Goal: Information Seeking & Learning: Learn about a topic

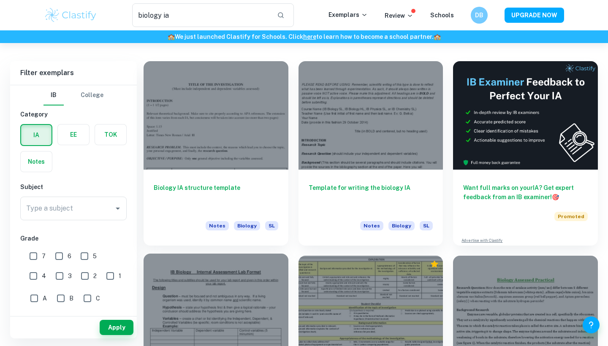
scroll to position [31, 0]
click at [31, 261] on input "7" at bounding box center [33, 256] width 17 height 17
checkbox input "true"
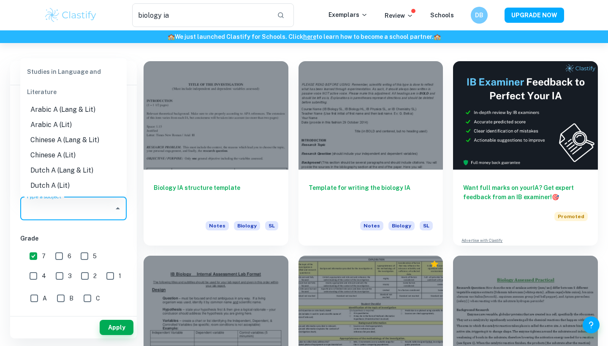
click at [90, 203] on input "Type a subject" at bounding box center [67, 209] width 86 height 16
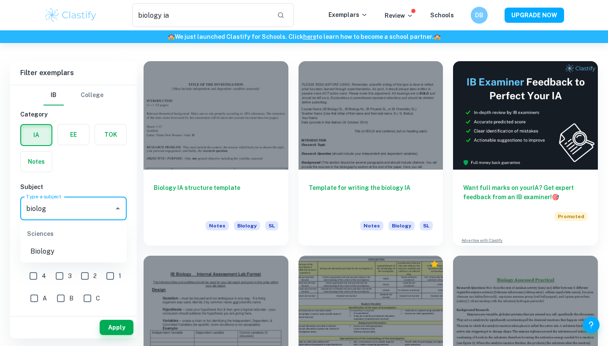
type input "biology"
click at [69, 254] on li "Biology" at bounding box center [73, 251] width 106 height 15
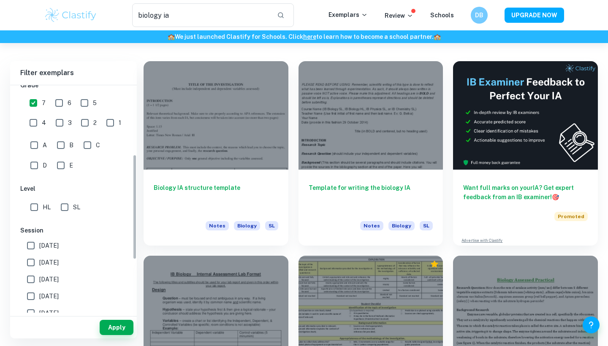
scroll to position [160, 0]
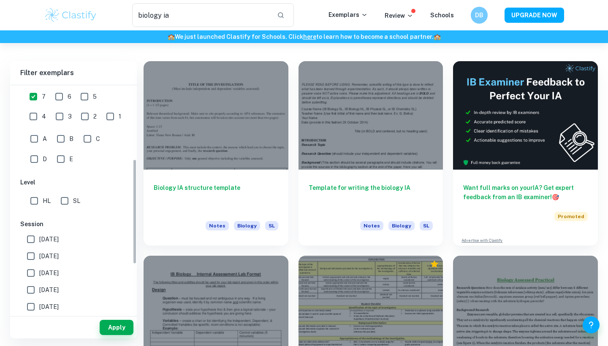
click at [37, 203] on input "HL" at bounding box center [34, 201] width 17 height 17
checkbox input "true"
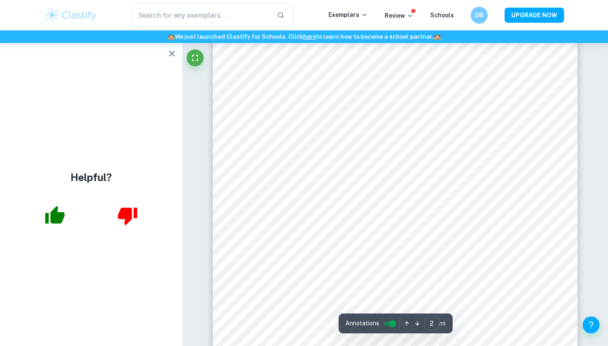
scroll to position [659, 0]
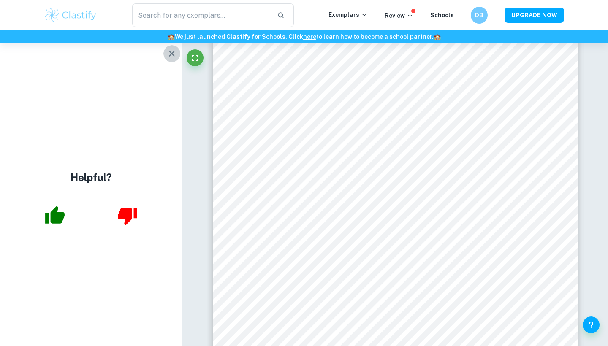
click at [176, 53] on icon "button" at bounding box center [172, 54] width 10 height 10
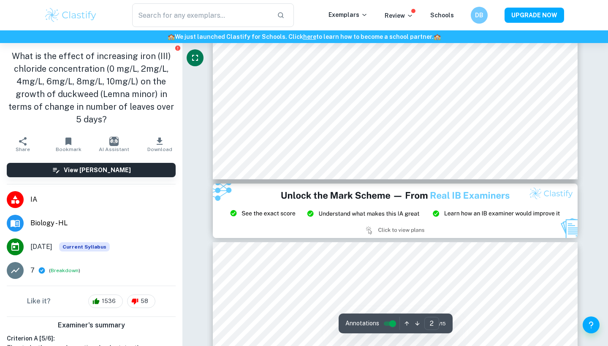
type input "3"
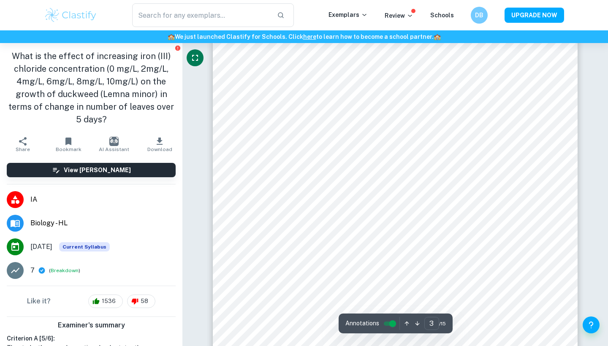
scroll to position [1186, 0]
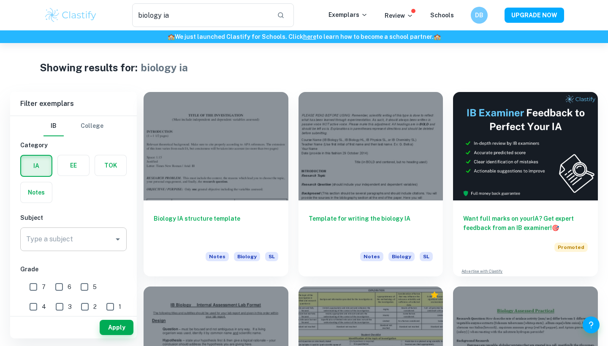
click at [88, 233] on input "Type a subject" at bounding box center [67, 239] width 86 height 16
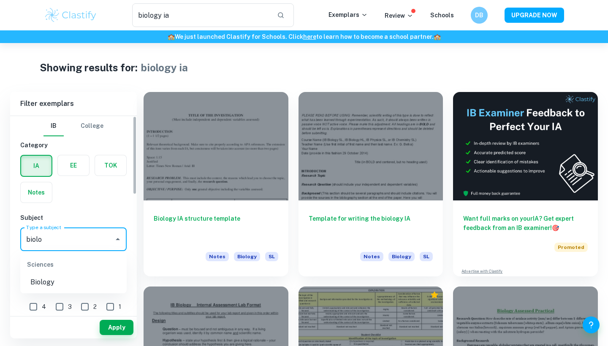
click at [42, 288] on li "Biology" at bounding box center [73, 282] width 106 height 15
type input "Biology"
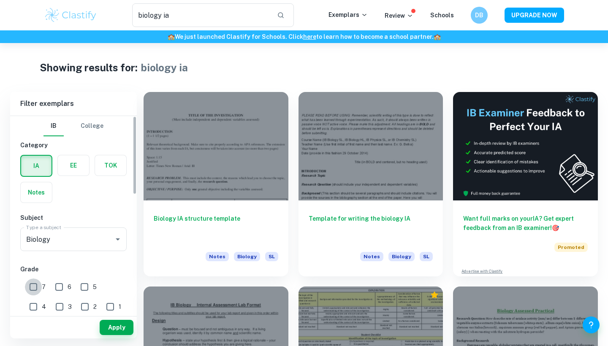
click at [35, 287] on input "7" at bounding box center [33, 287] width 17 height 17
checkbox input "true"
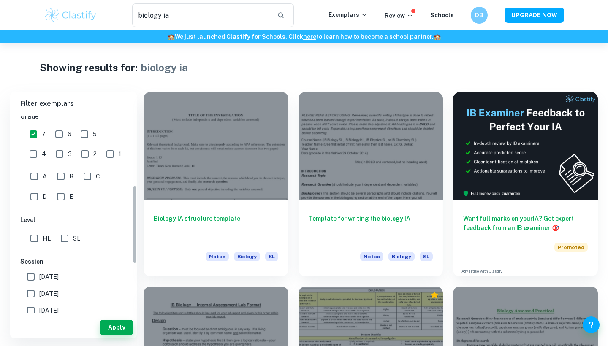
scroll to position [173, 0]
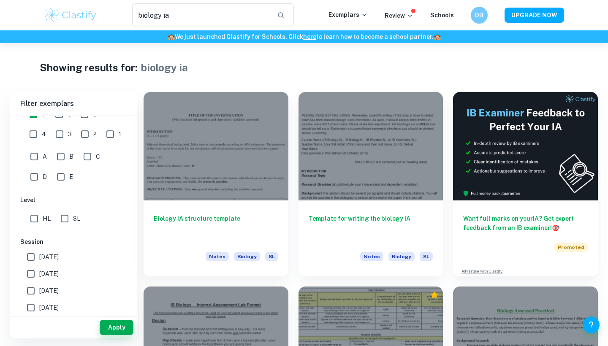
click at [21, 217] on div "HL SL" at bounding box center [75, 217] width 110 height 20
click at [41, 219] on input "HL" at bounding box center [34, 218] width 17 height 17
checkbox input "true"
click at [46, 263] on label "May 2026" at bounding box center [71, 257] width 98 height 17
click at [39, 263] on input "May 2026" at bounding box center [30, 257] width 17 height 17
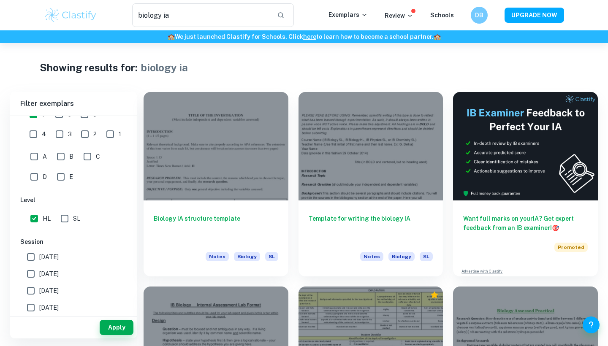
checkbox input "true"
click at [36, 272] on input "[DATE]" at bounding box center [30, 274] width 17 height 17
checkbox input "true"
click at [117, 334] on button "Apply" at bounding box center [117, 327] width 34 height 15
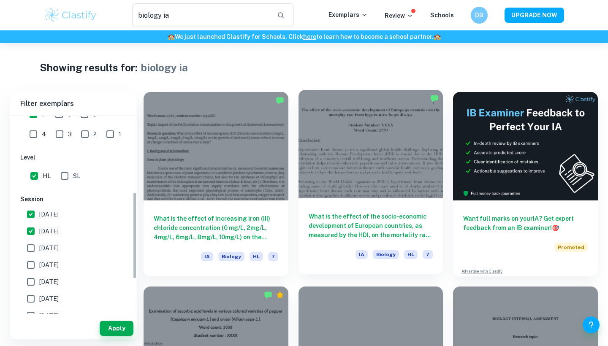
scroll to position [154, 0]
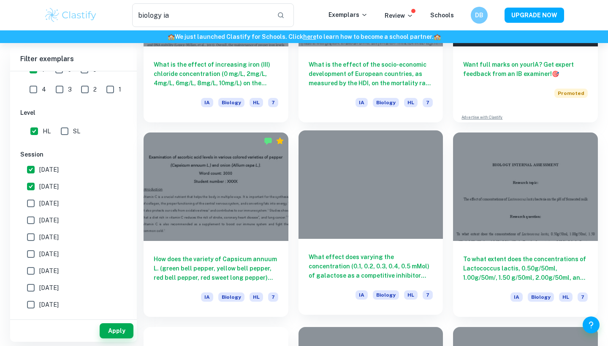
click at [391, 265] on h6 "What effect does varying the concentration (0.1, 0.2, 0.3, 0.4, 0.5 mMol) of ga…" at bounding box center [371, 266] width 125 height 28
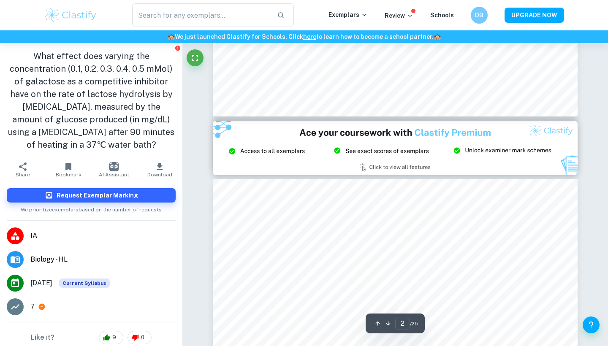
type input "3"
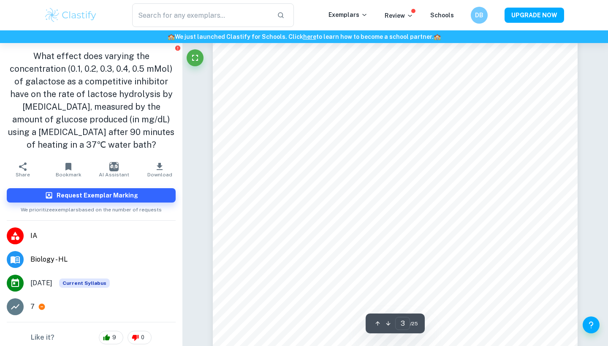
scroll to position [1297, 0]
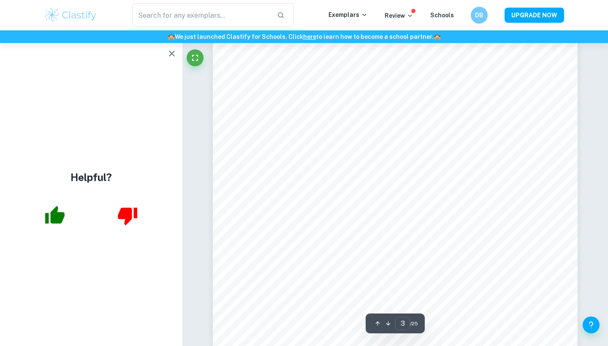
click at [169, 52] on icon "button" at bounding box center [172, 54] width 10 height 10
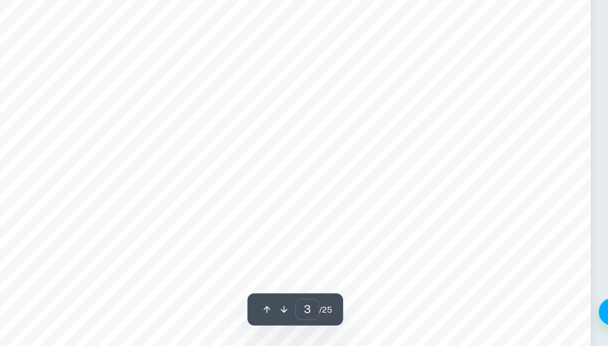
scroll to position [1272, 0]
